Goal: Information Seeking & Learning: Learn about a topic

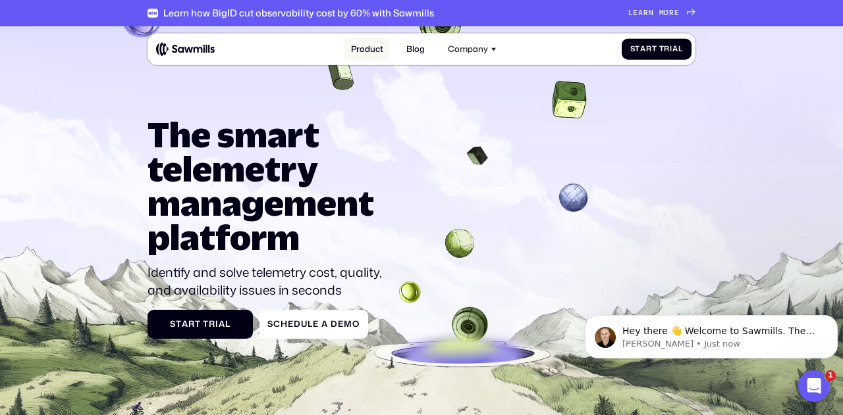
click at [369, 52] on link "Product" at bounding box center [366, 49] width 45 height 23
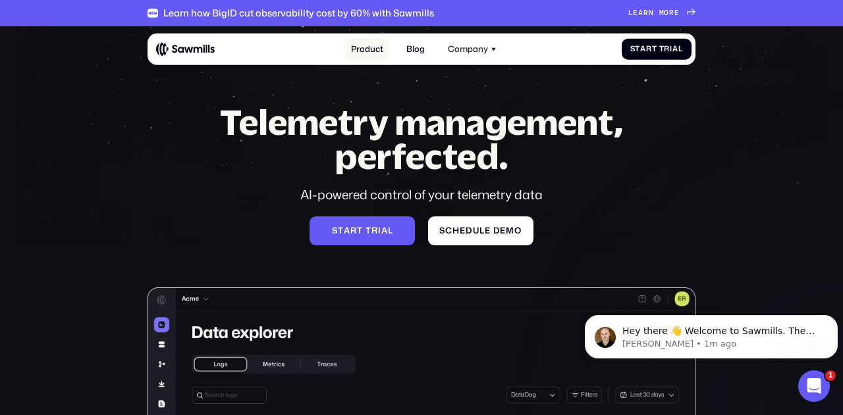
click at [368, 51] on link "Product" at bounding box center [366, 49] width 45 height 23
